Goal: Task Accomplishment & Management: Manage account settings

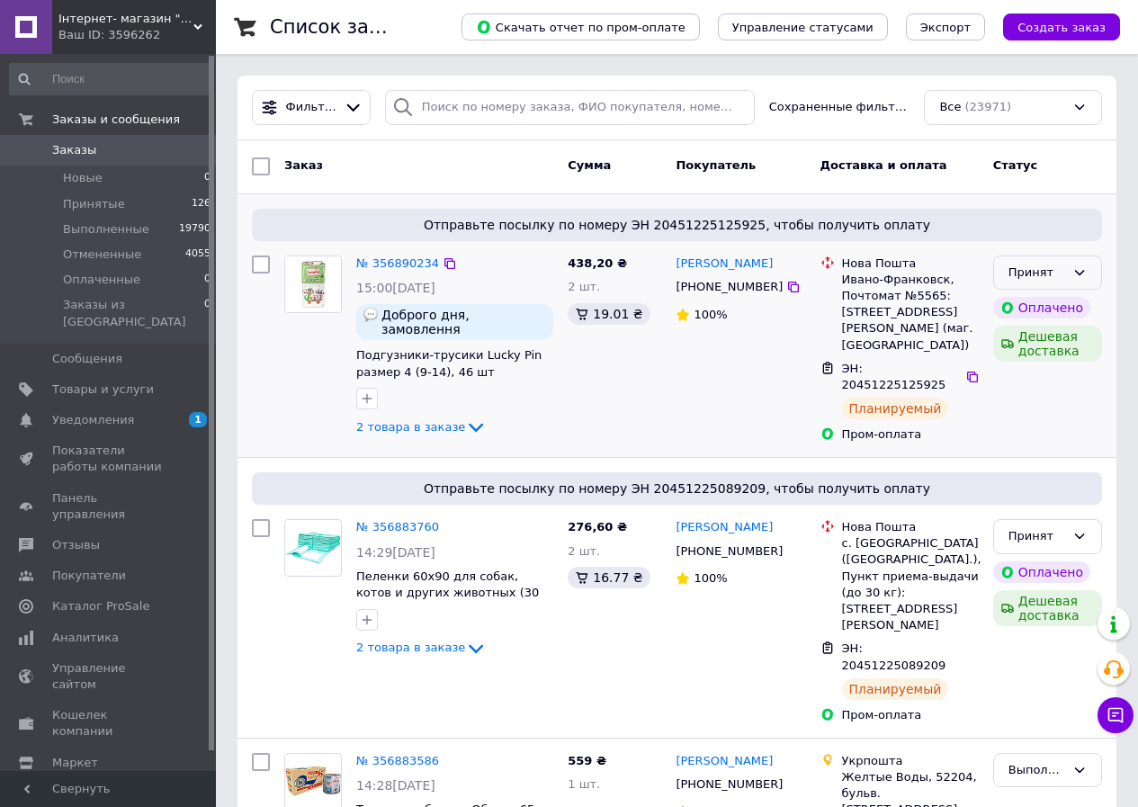
drag, startPoint x: 1136, startPoint y: 276, endPoint x: 1055, endPoint y: 284, distance: 81.3
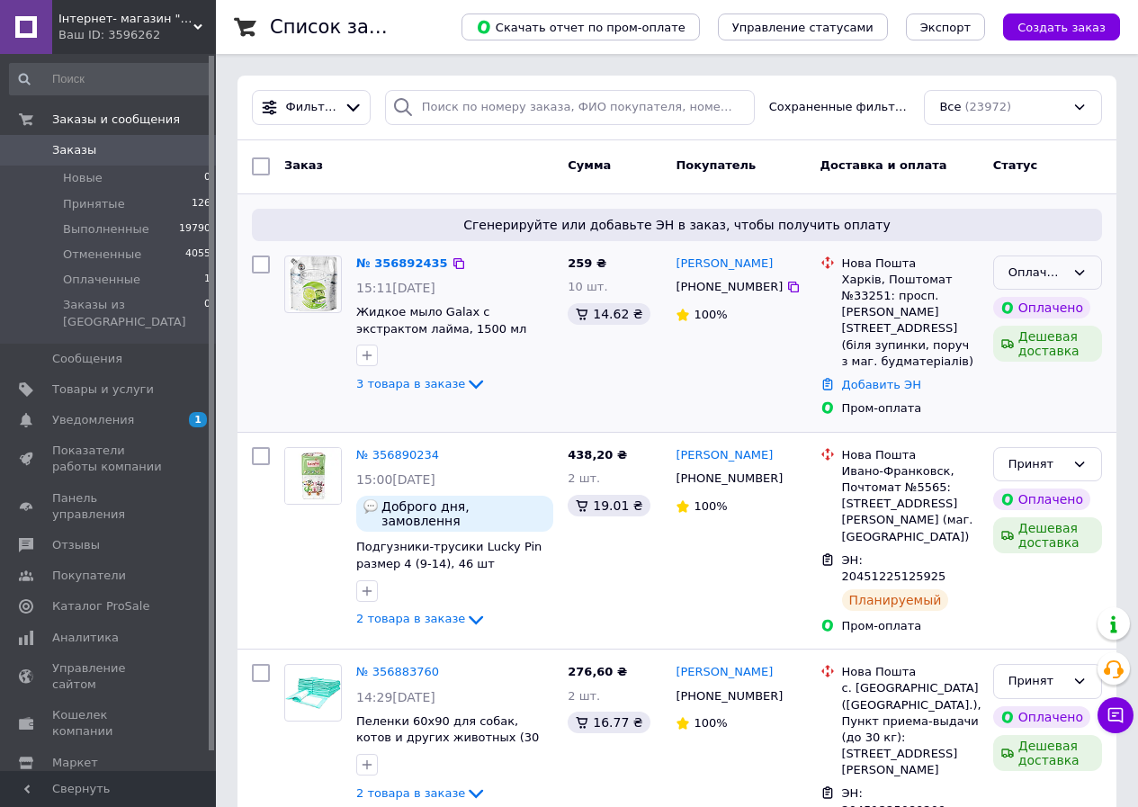
click at [1077, 270] on icon at bounding box center [1079, 272] width 14 height 14
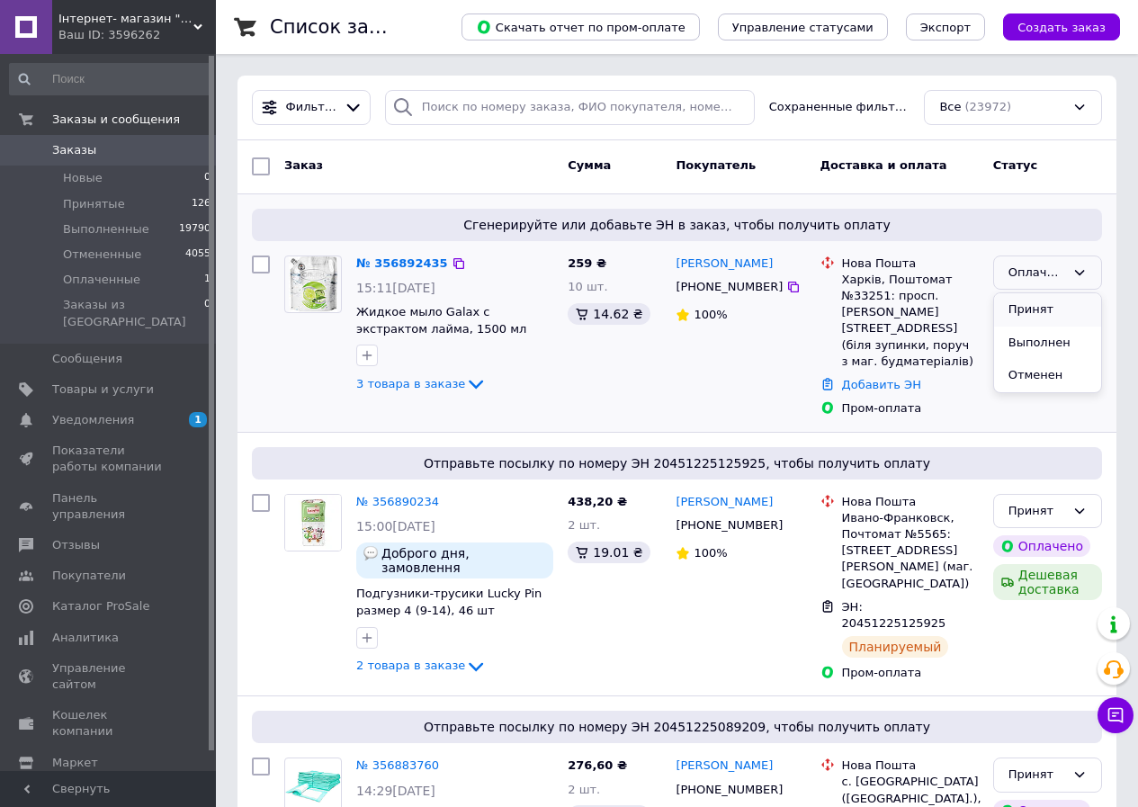
click at [1018, 299] on li "Принят" at bounding box center [1047, 309] width 107 height 33
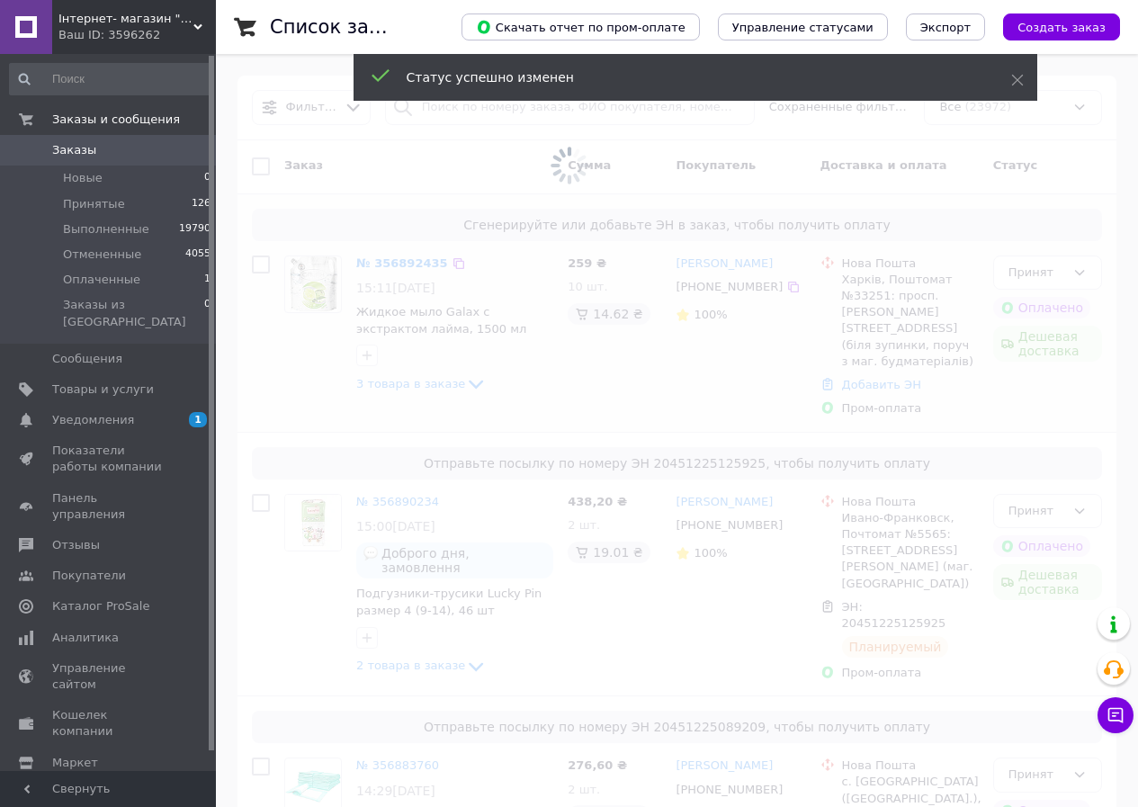
click at [376, 261] on link "№ 356892435" at bounding box center [402, 262] width 92 height 13
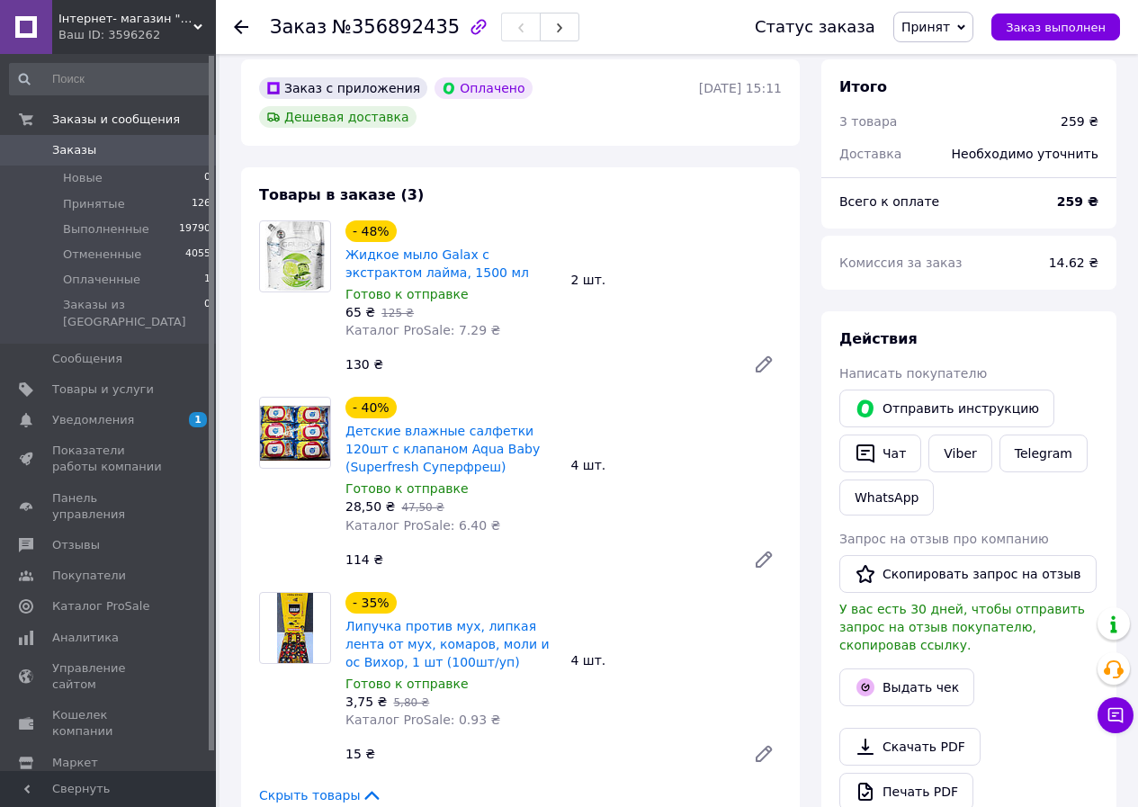
scroll to position [719, 0]
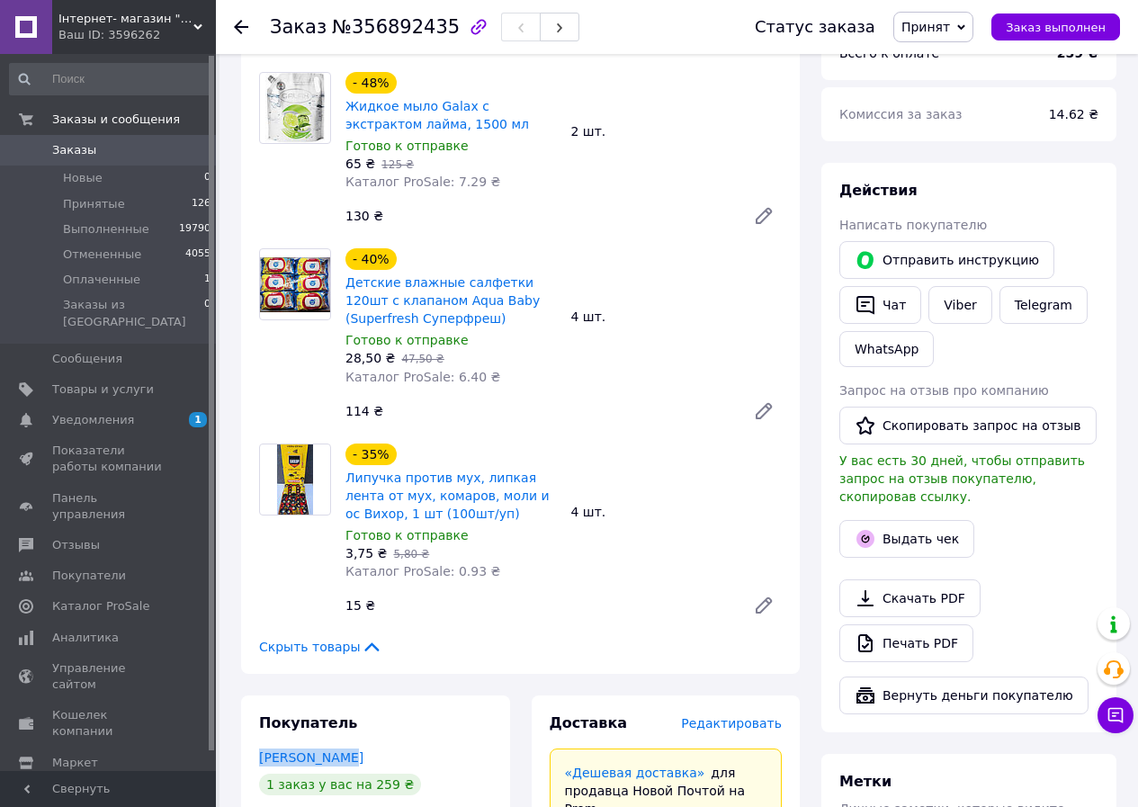
drag, startPoint x: 248, startPoint y: 700, endPoint x: 503, endPoint y: 687, distance: 254.8
click at [503, 695] on div "Покупатель Клименко Оля 1 заказ у вас на 259 ₴ 100% успешных покупок Добавить о…" at bounding box center [375, 813] width 269 height 236
copy link "Клименко Оля"
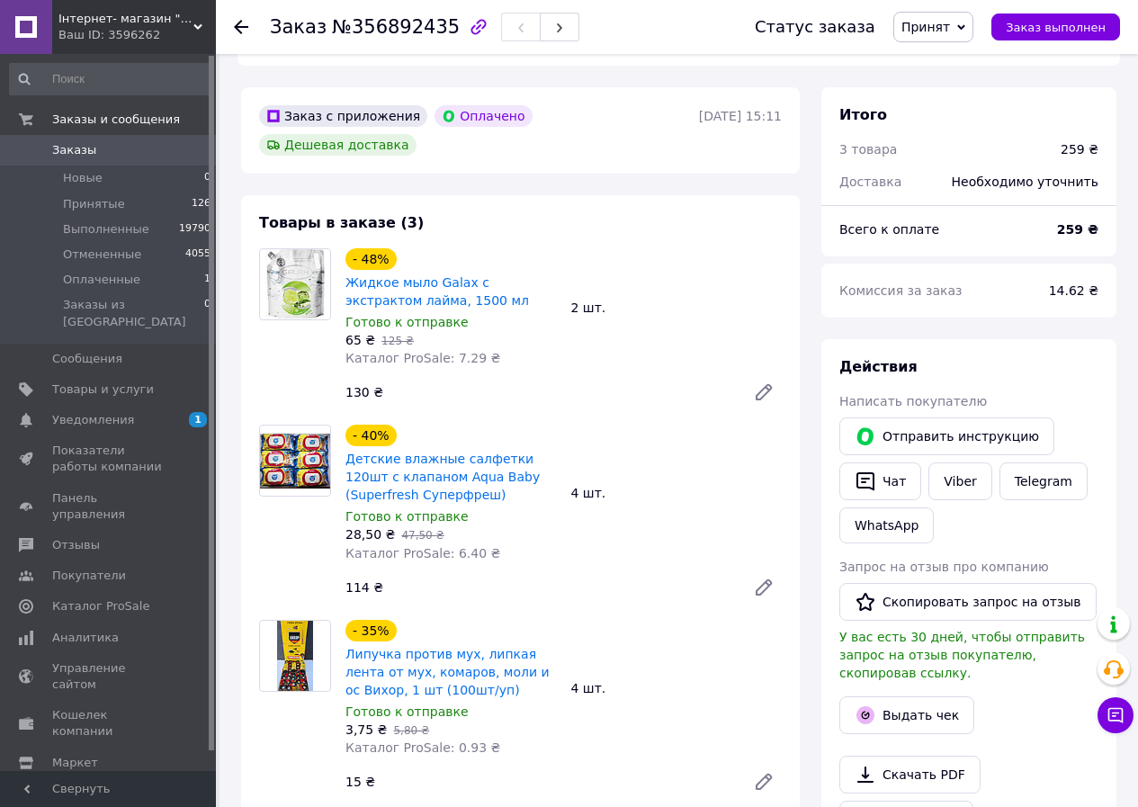
scroll to position [540, 0]
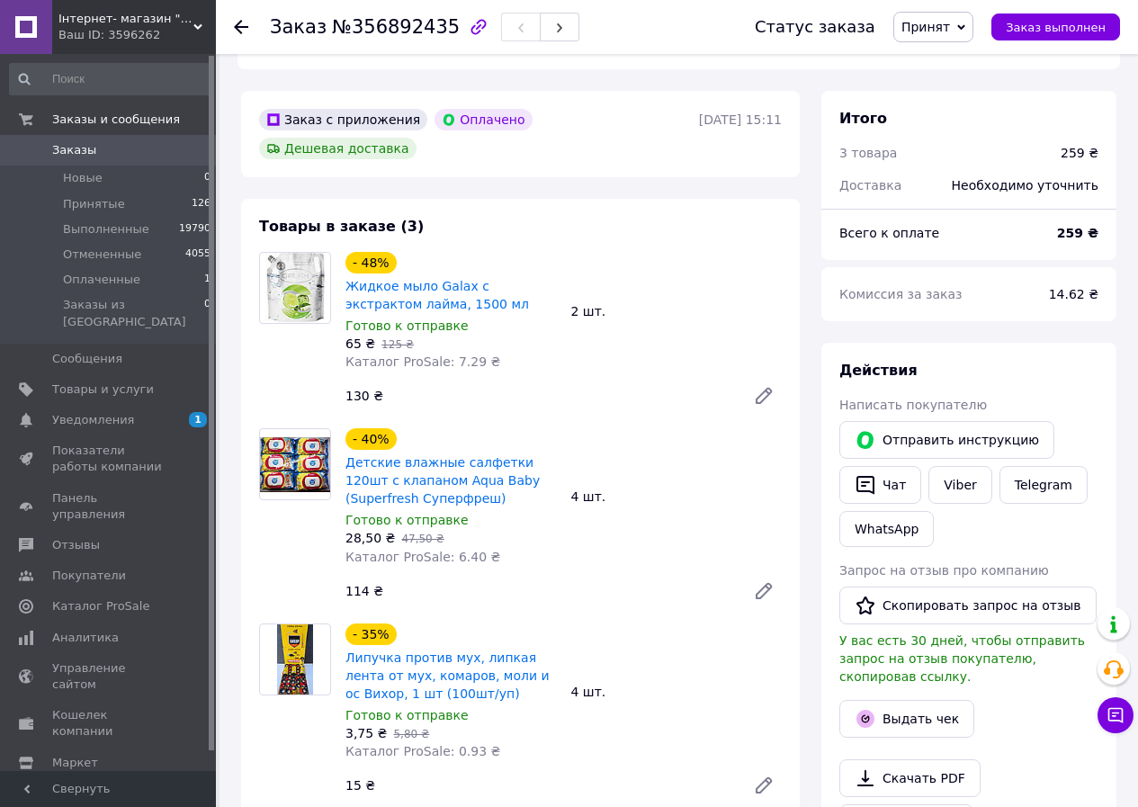
click at [334, 32] on span "№356892435" at bounding box center [396, 27] width 128 height 22
click at [412, 31] on span "№356892435" at bounding box center [396, 27] width 128 height 22
copy span "356892435"
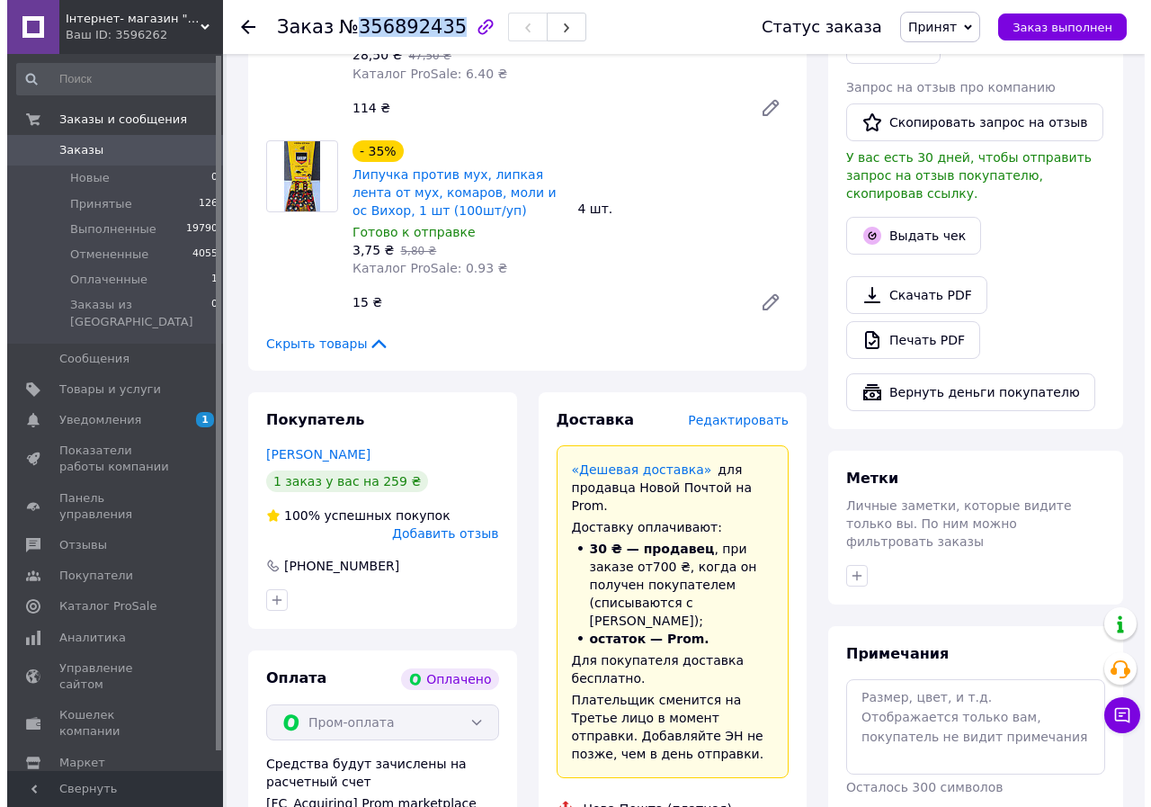
scroll to position [989, 0]
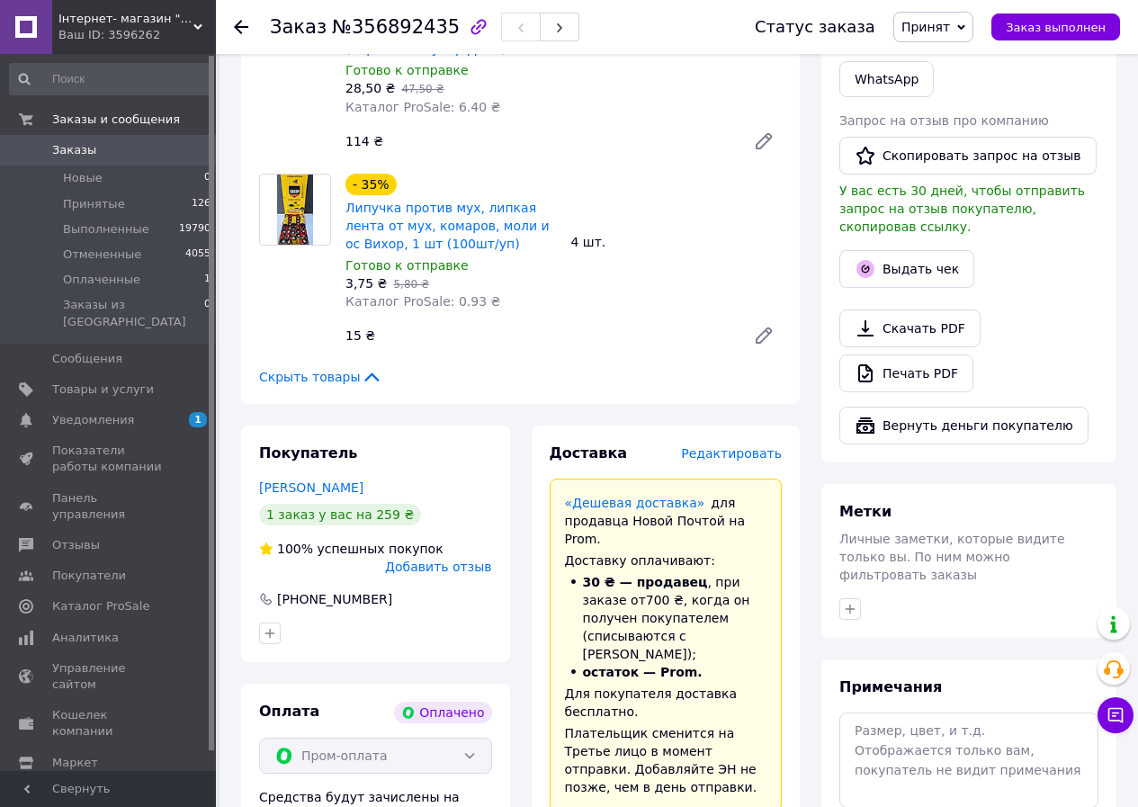
click at [726, 446] on span "Редактировать" at bounding box center [731, 453] width 101 height 14
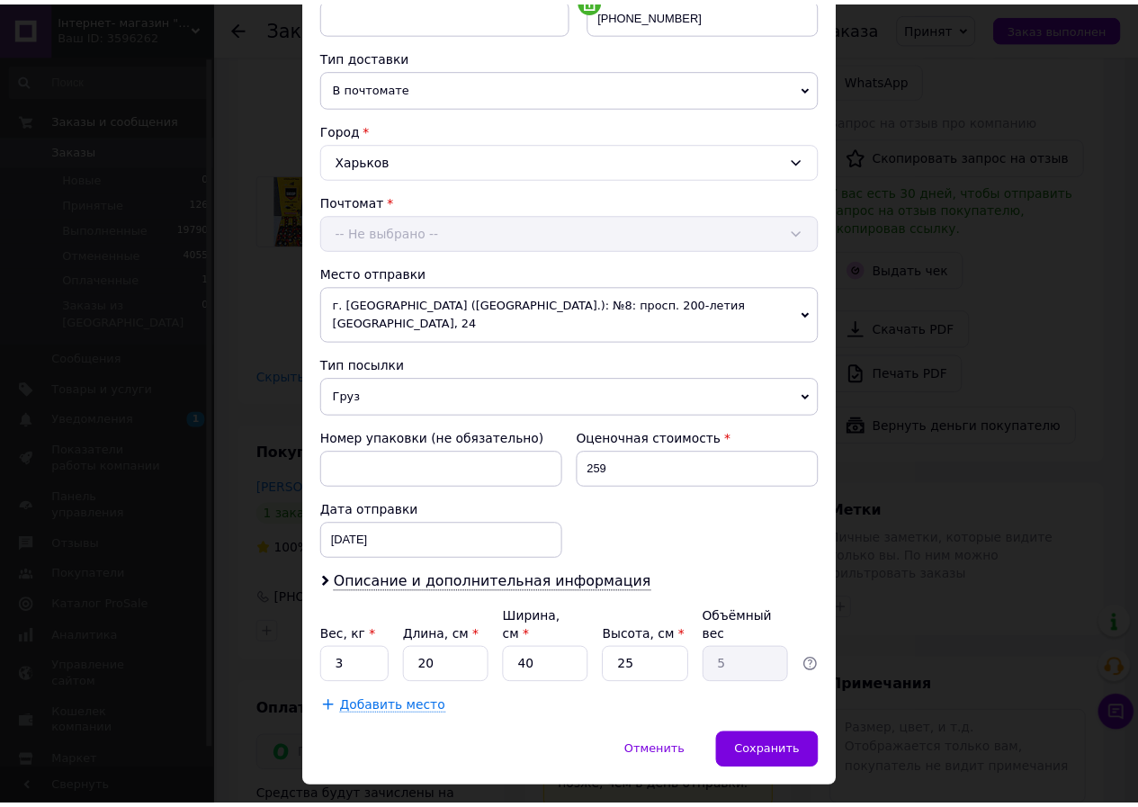
scroll to position [388, 0]
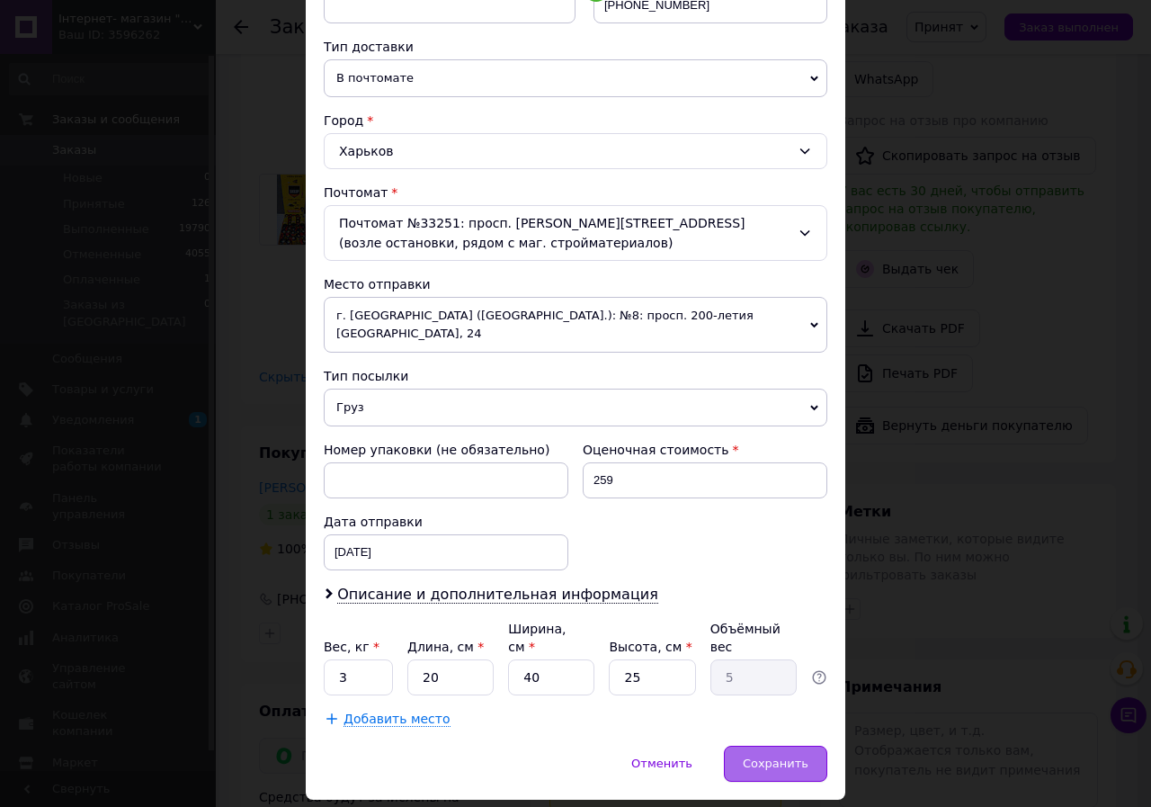
click at [736, 745] on div "Сохранить" at bounding box center [775, 763] width 103 height 36
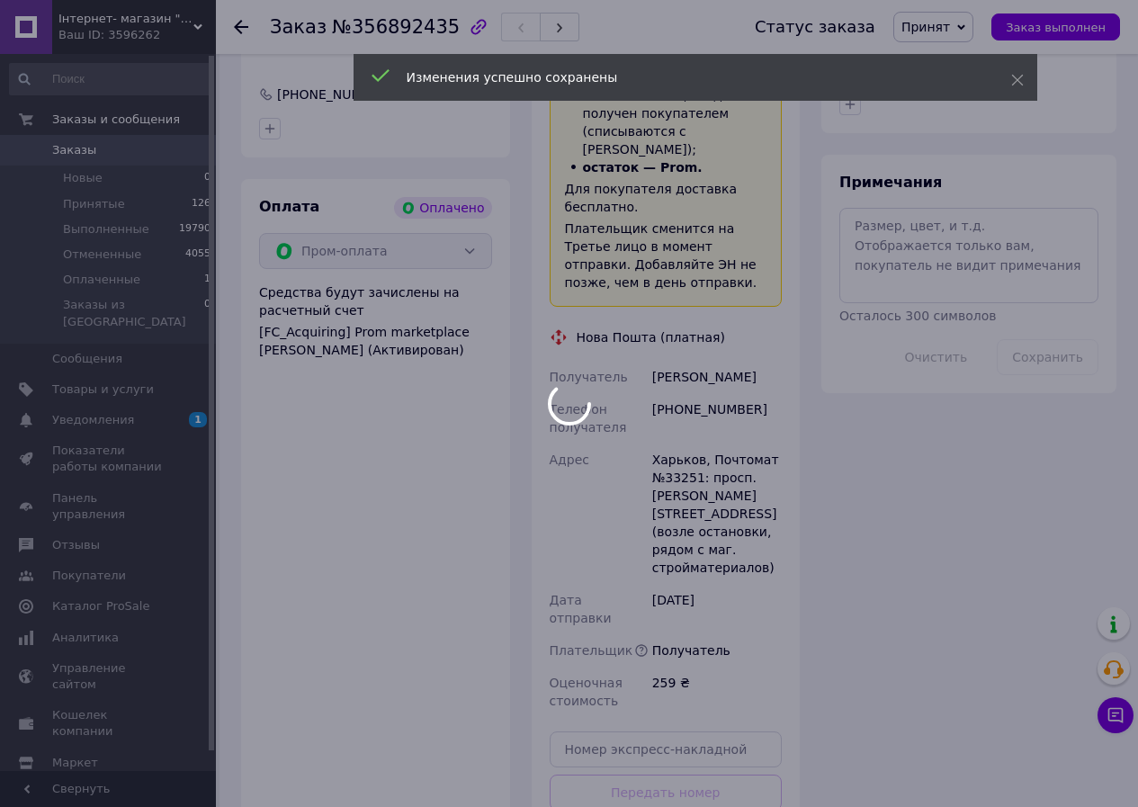
scroll to position [1694, 0]
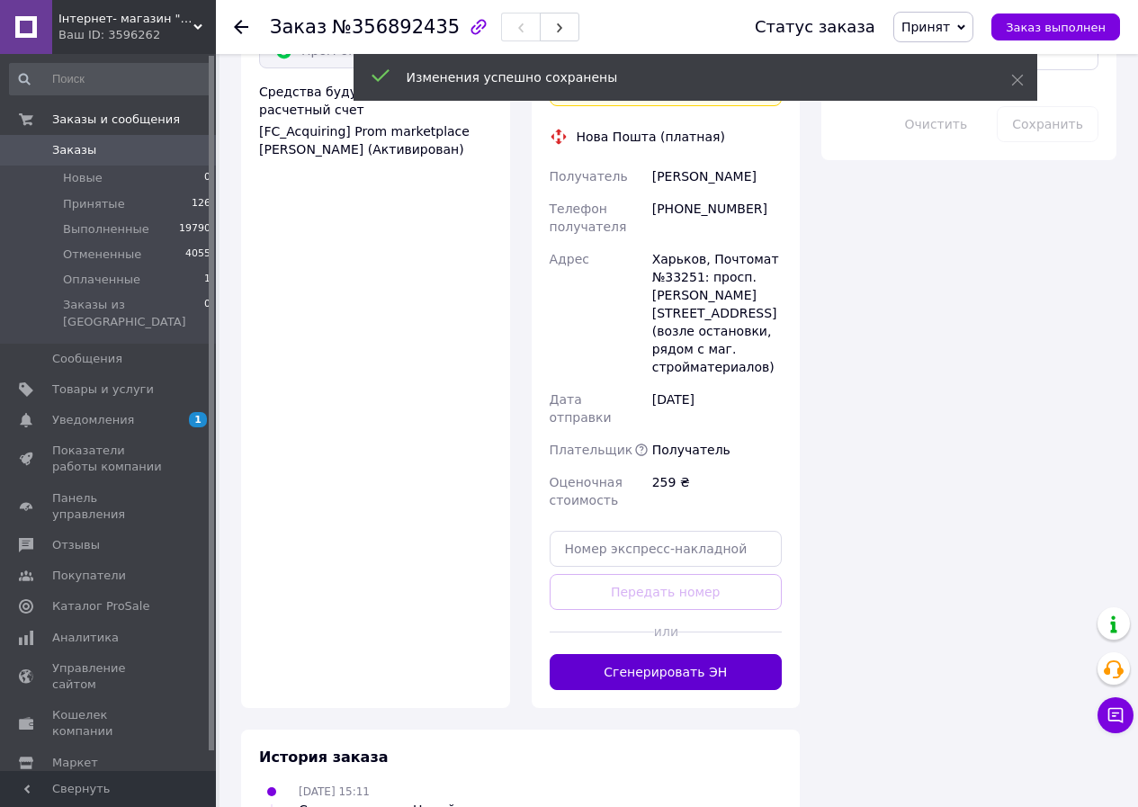
click at [688, 654] on button "Сгенерировать ЭН" at bounding box center [665, 672] width 233 height 36
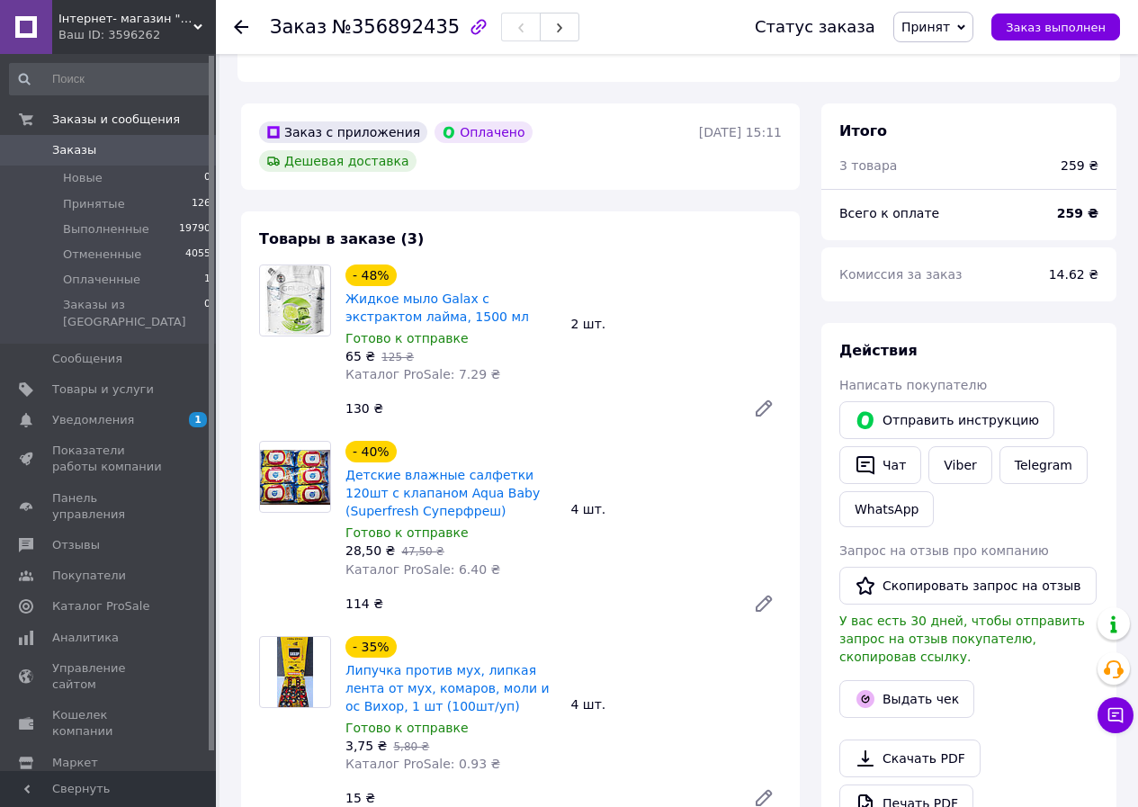
scroll to position [525, 0]
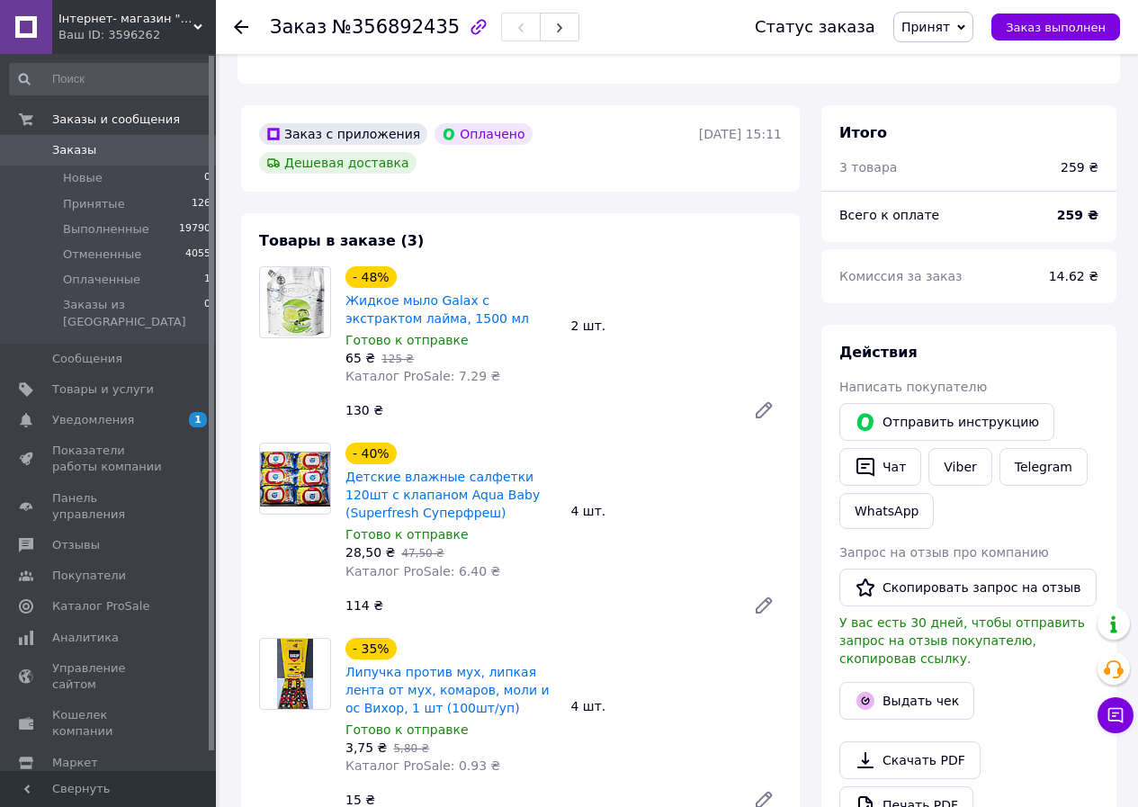
click at [239, 16] on div at bounding box center [252, 27] width 36 height 54
click at [240, 29] on icon at bounding box center [241, 27] width 14 height 14
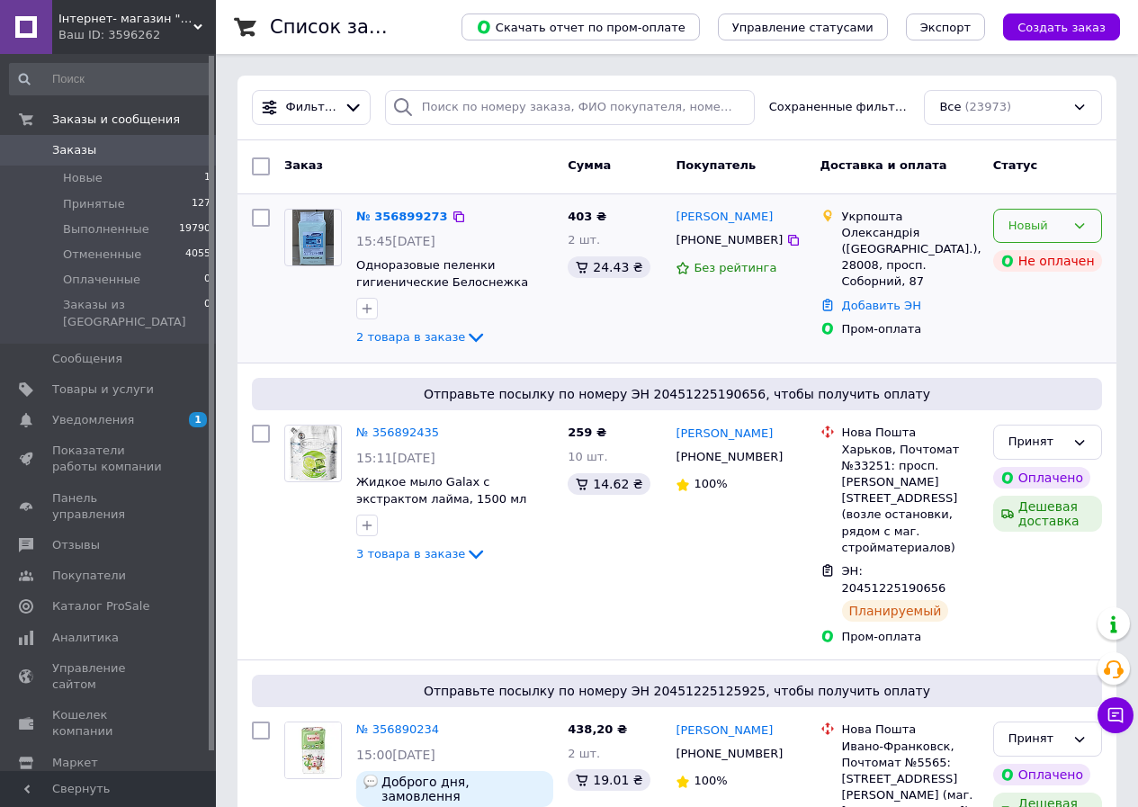
click at [1026, 221] on div "Новый" at bounding box center [1036, 226] width 57 height 19
click at [1013, 254] on li "Принят" at bounding box center [1047, 262] width 107 height 33
click at [1108, 317] on div "Принят Не оплачен" at bounding box center [1047, 278] width 123 height 155
